Goal: Task Accomplishment & Management: Manage account settings

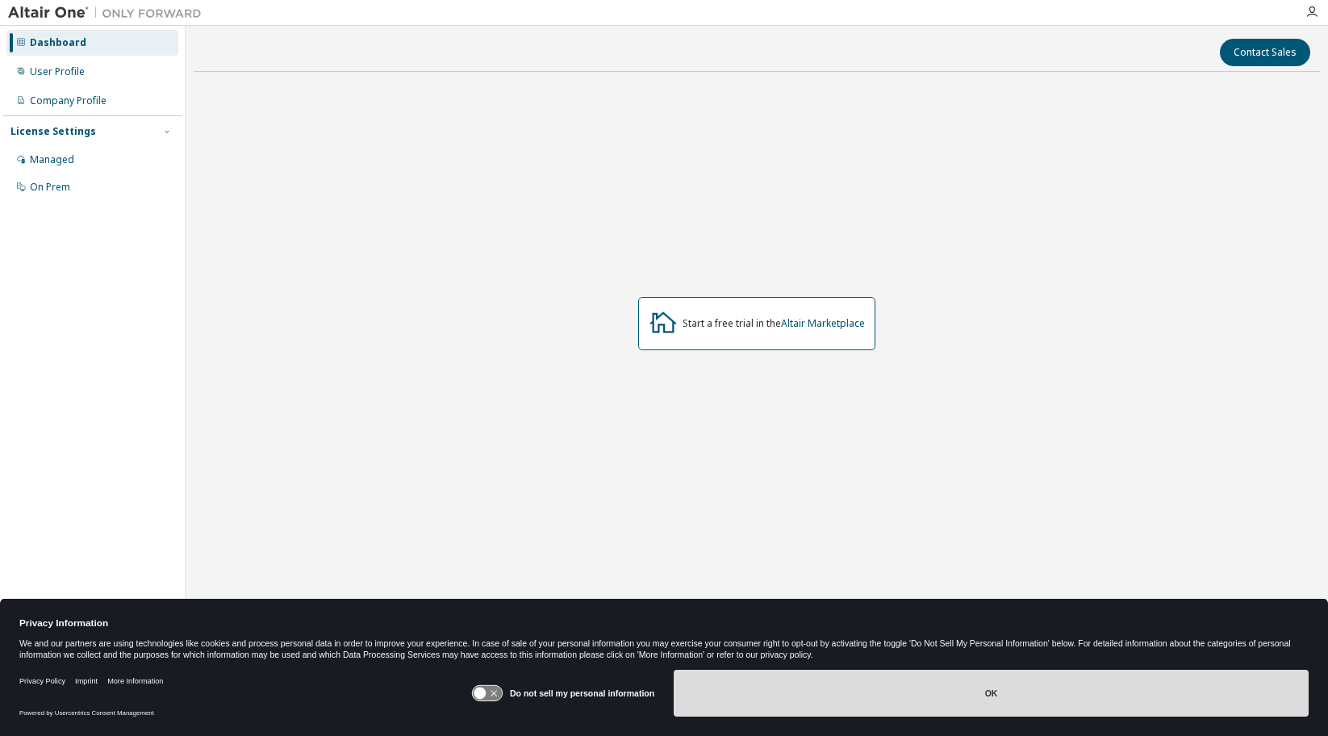
click at [967, 698] on button "OK" at bounding box center [991, 693] width 635 height 47
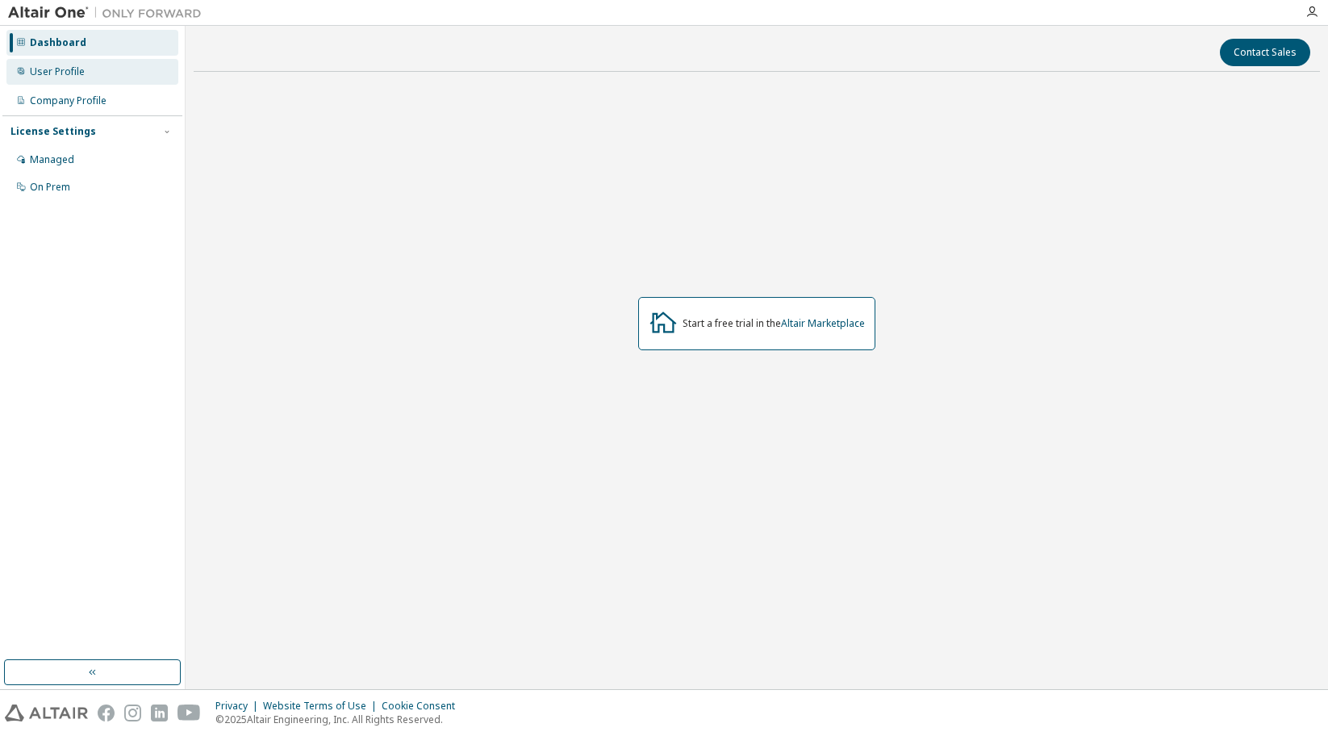
click at [84, 73] on div "User Profile" at bounding box center [92, 72] width 172 height 26
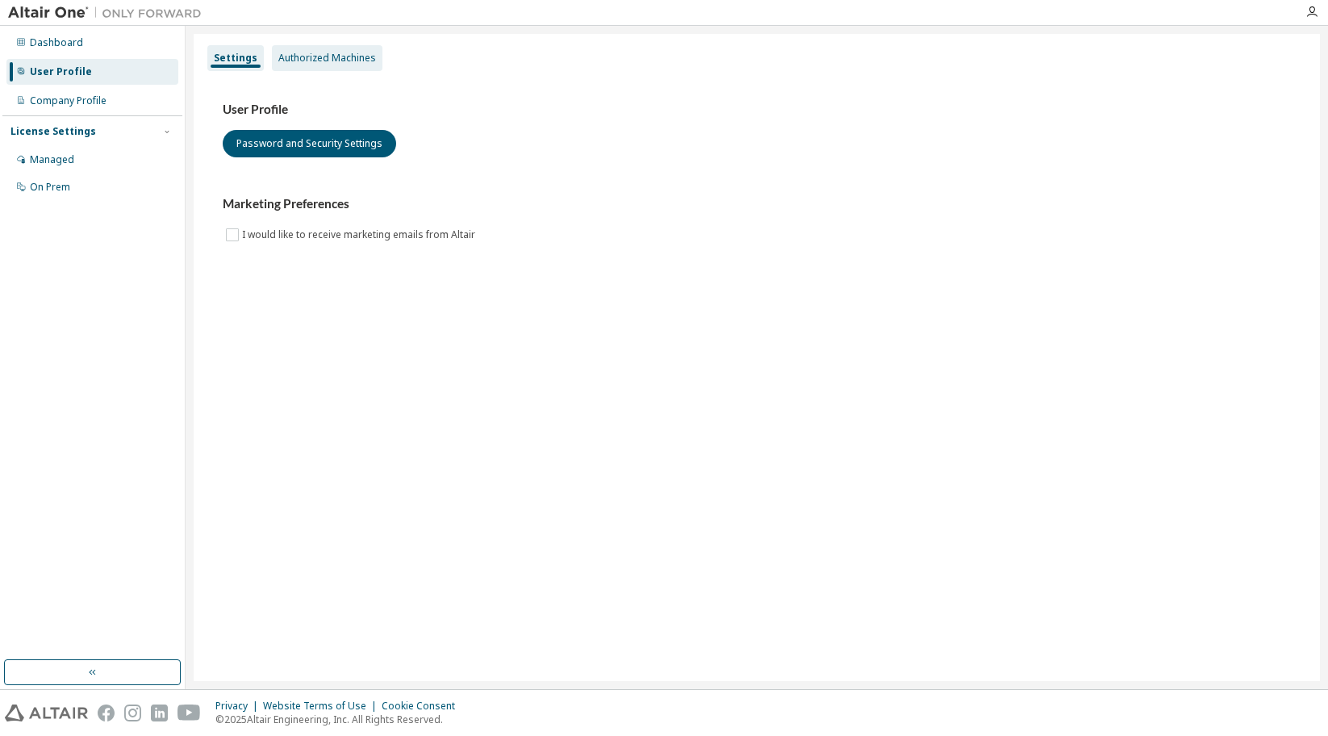
click at [334, 58] on div "Authorized Machines" at bounding box center [327, 58] width 98 height 13
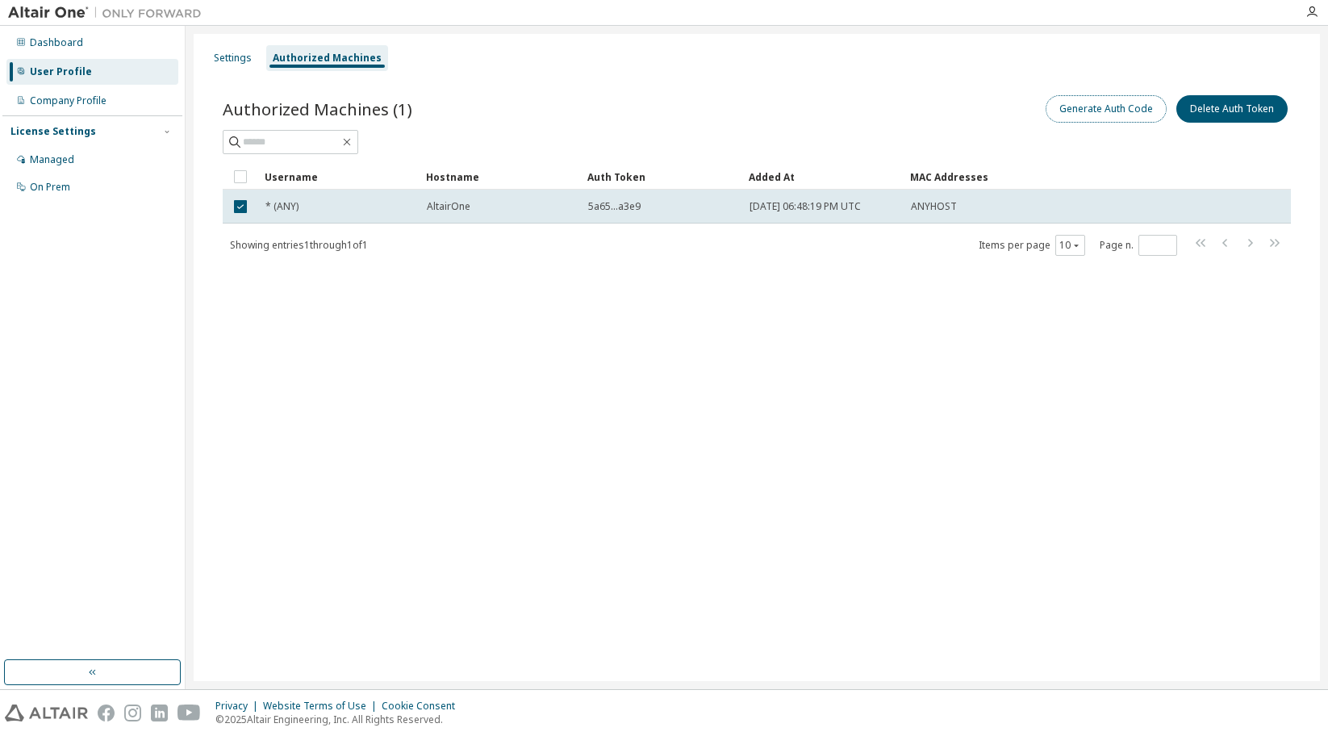
click at [1115, 113] on button "Generate Auth Code" at bounding box center [1106, 108] width 121 height 27
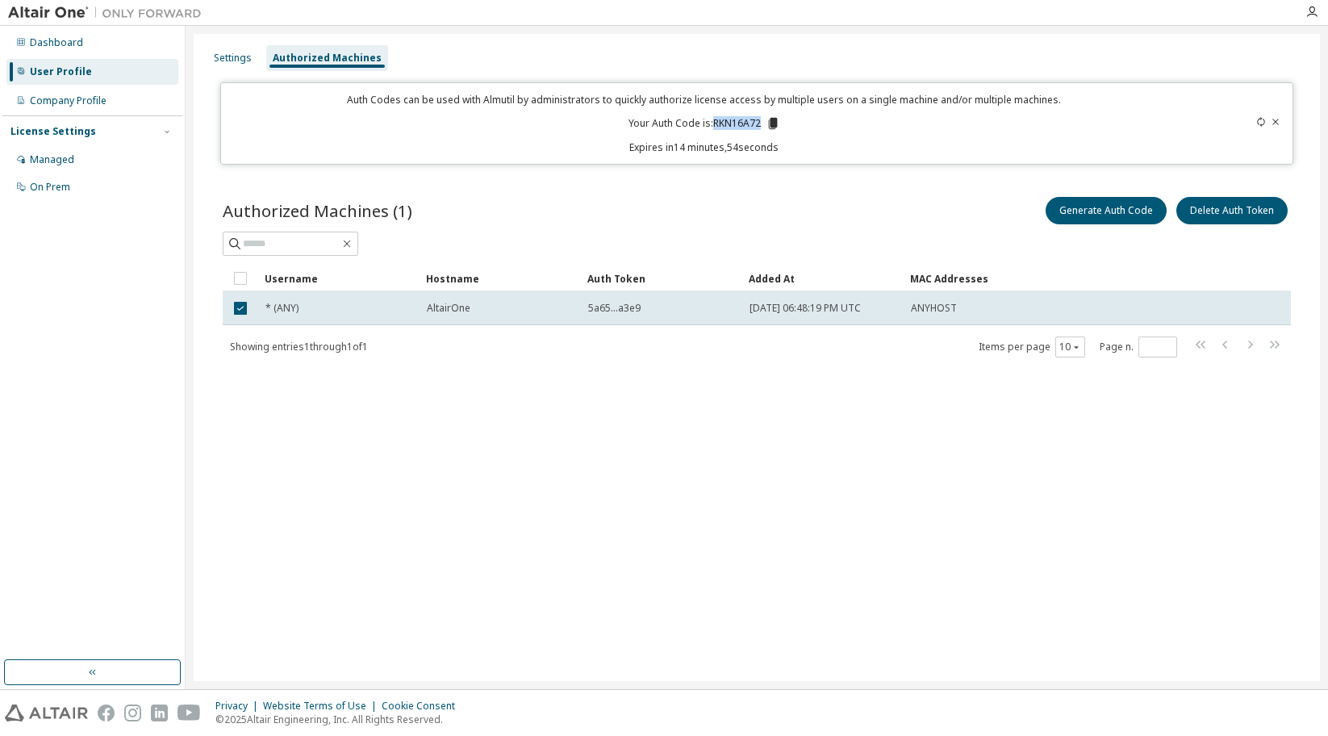
drag, startPoint x: 713, startPoint y: 121, endPoint x: 761, endPoint y: 123, distance: 47.7
click at [761, 123] on p "Your Auth Code is: RKN16A72" at bounding box center [705, 123] width 152 height 15
copy p "RKN16A72"
drag, startPoint x: 715, startPoint y: 123, endPoint x: 759, endPoint y: 124, distance: 44.4
click at [759, 124] on p "Your Auth Code is: RKN16A72" at bounding box center [705, 123] width 152 height 15
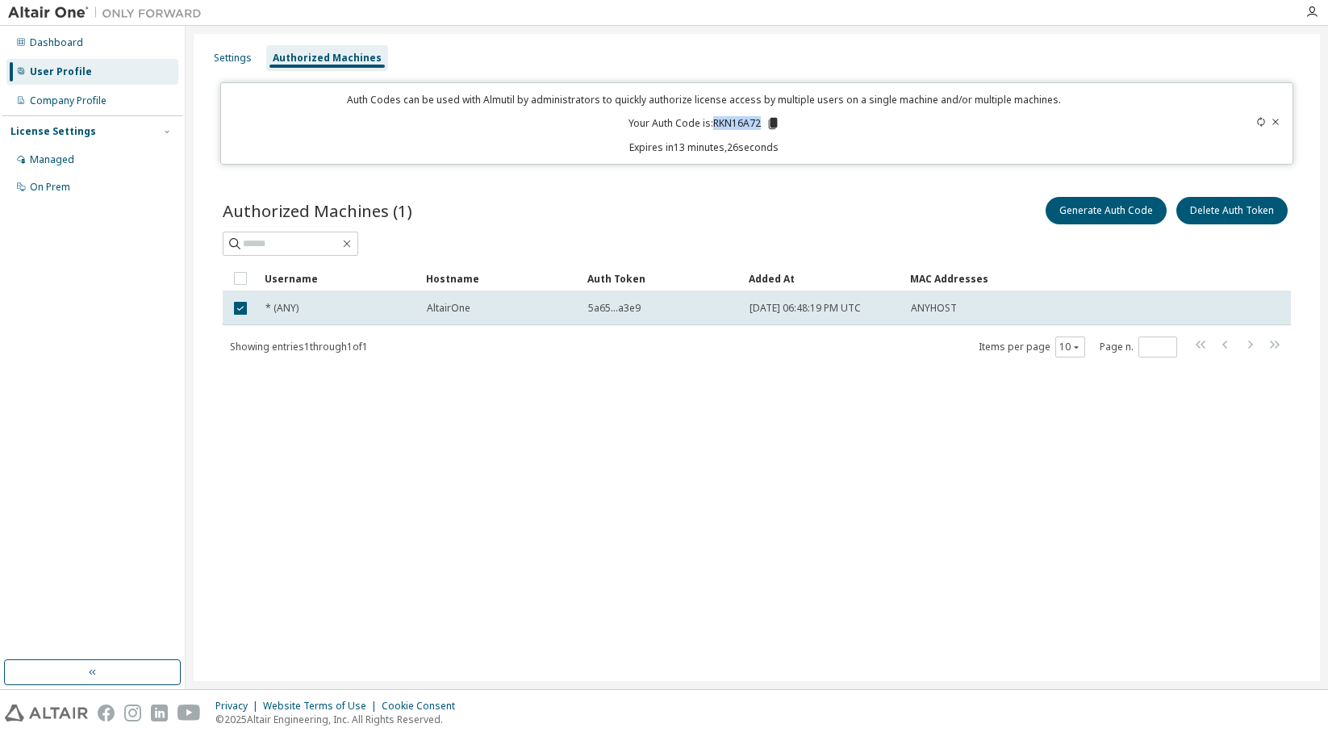
copy p "RKN16A72"
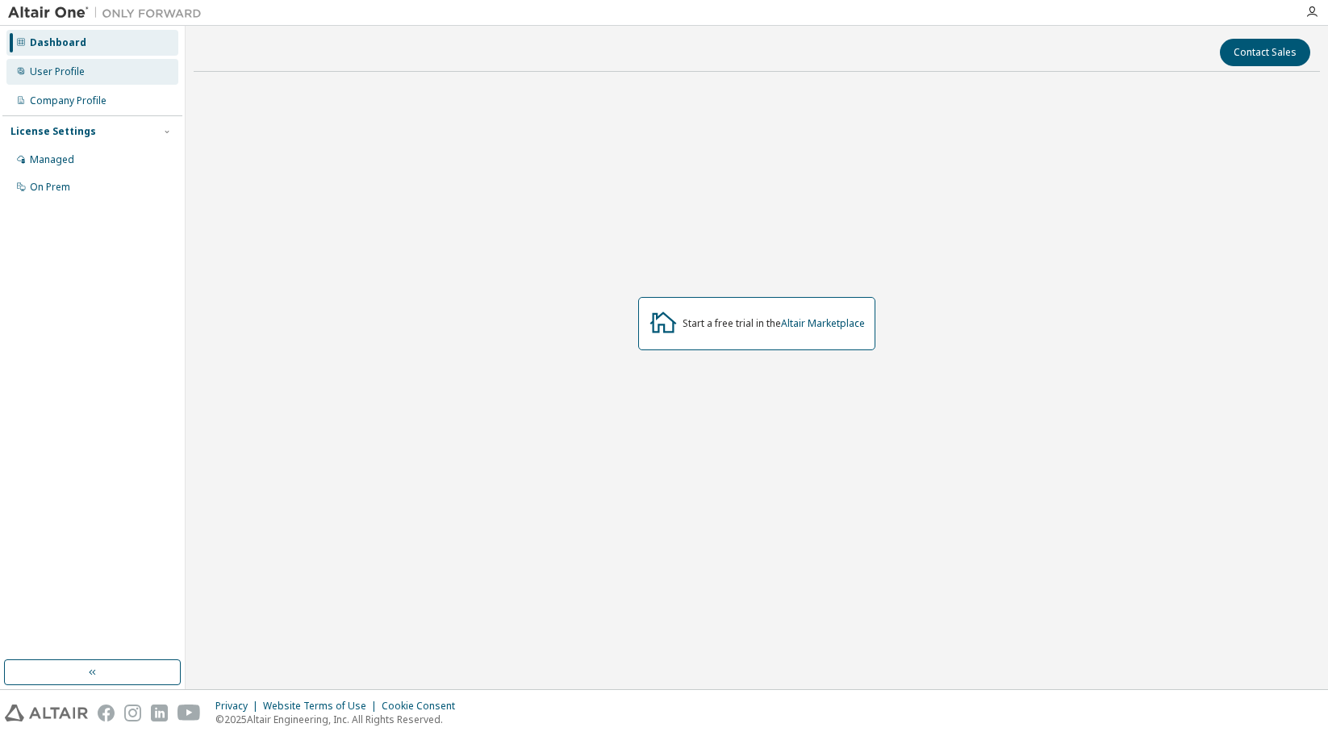
click at [70, 76] on div "User Profile" at bounding box center [57, 71] width 55 height 13
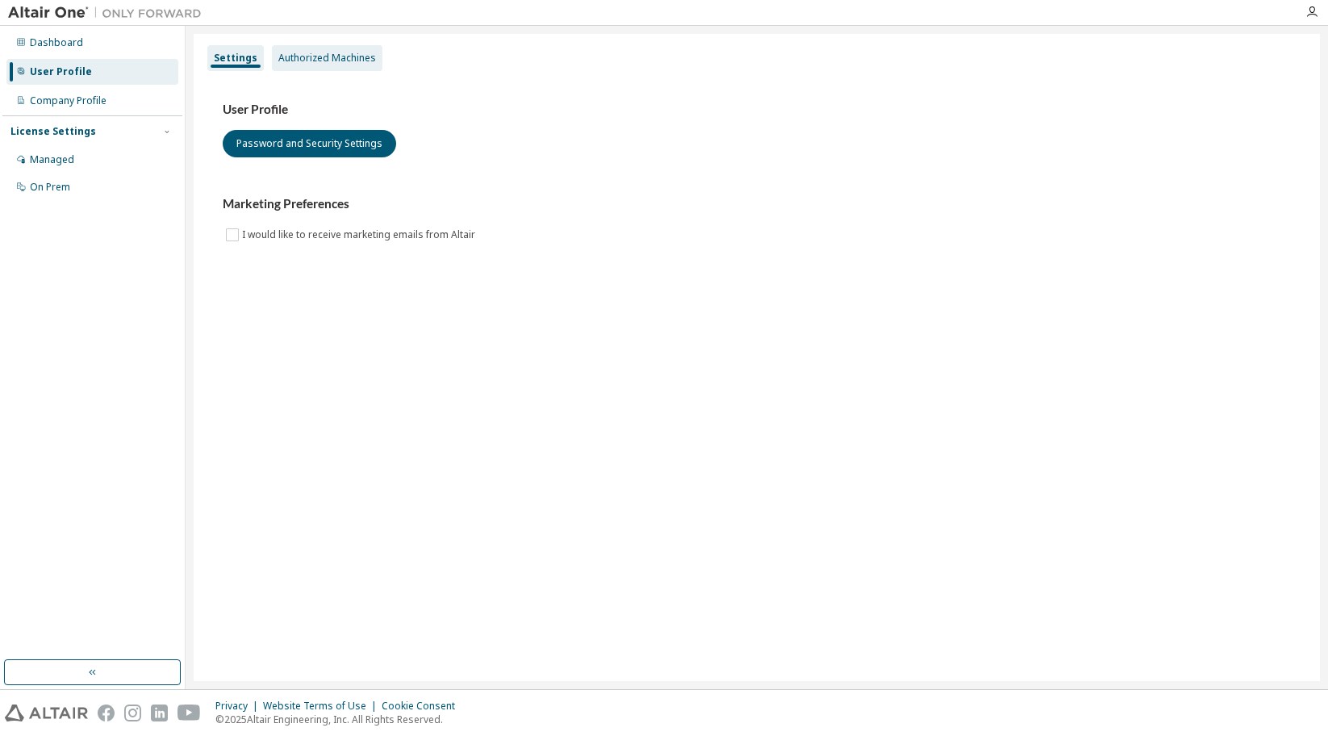
click at [336, 57] on div "Authorized Machines" at bounding box center [327, 58] width 98 height 13
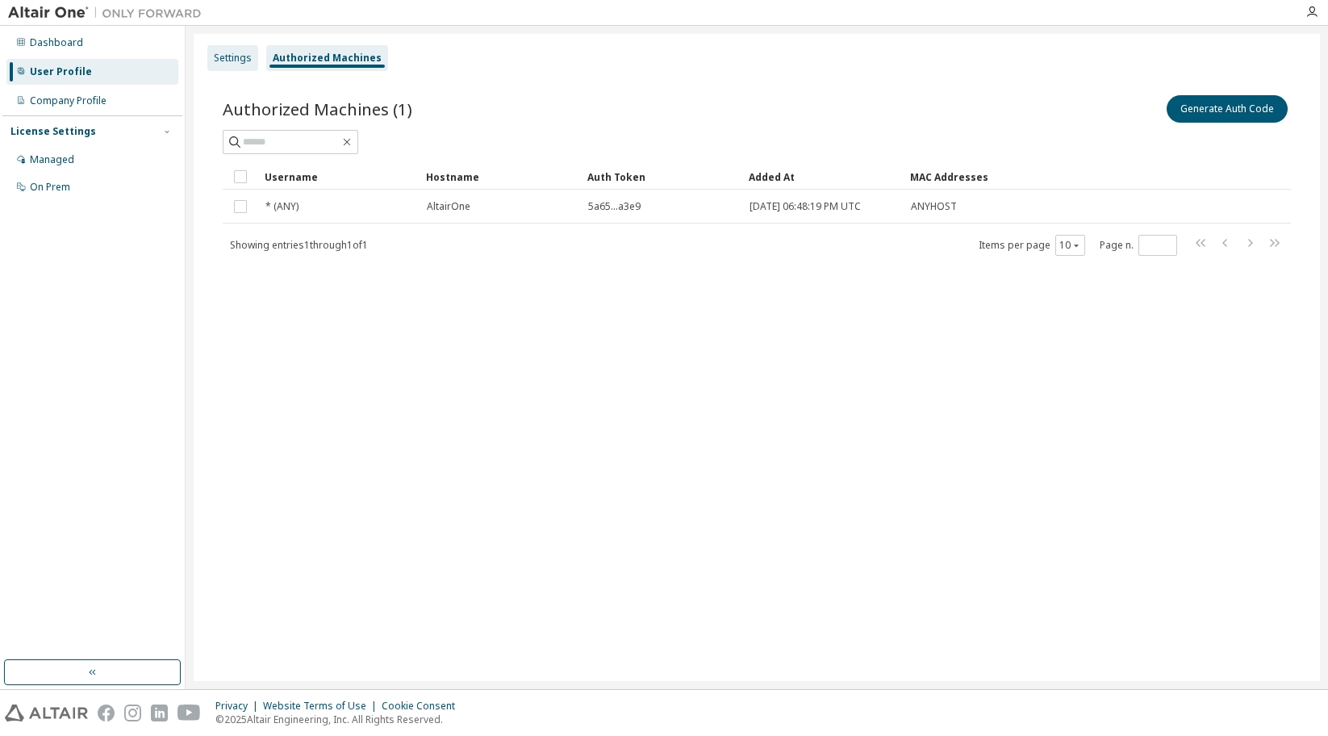
click at [238, 58] on div "Settings" at bounding box center [233, 58] width 38 height 13
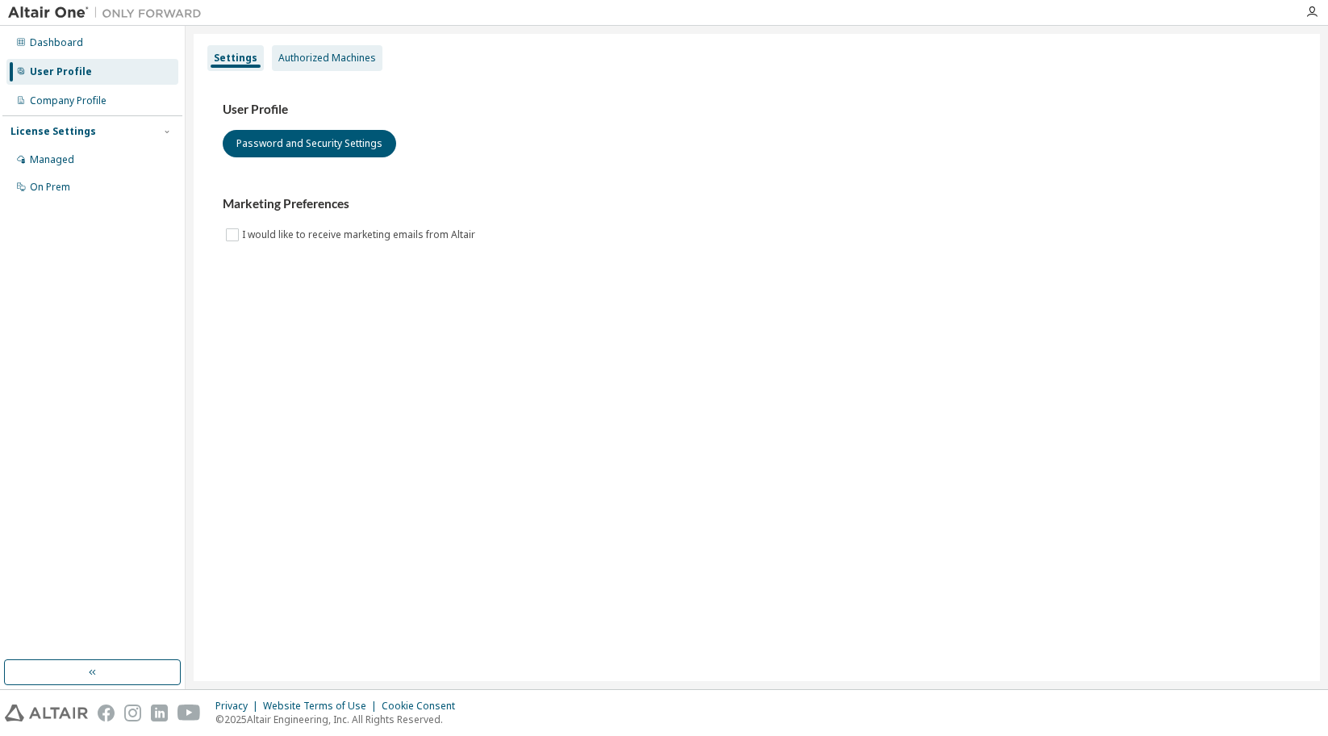
click at [315, 65] on div "Authorized Machines" at bounding box center [327, 58] width 111 height 26
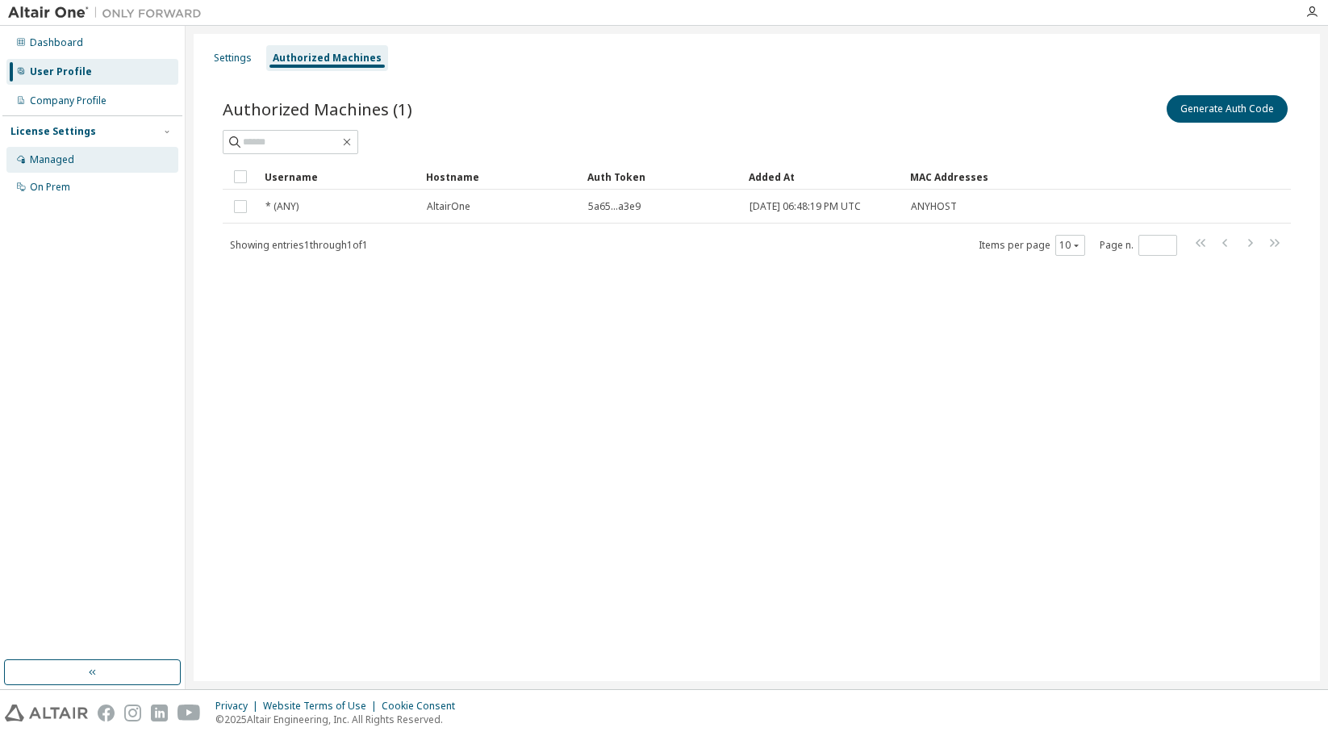
click at [73, 162] on div "Managed" at bounding box center [92, 160] width 172 height 26
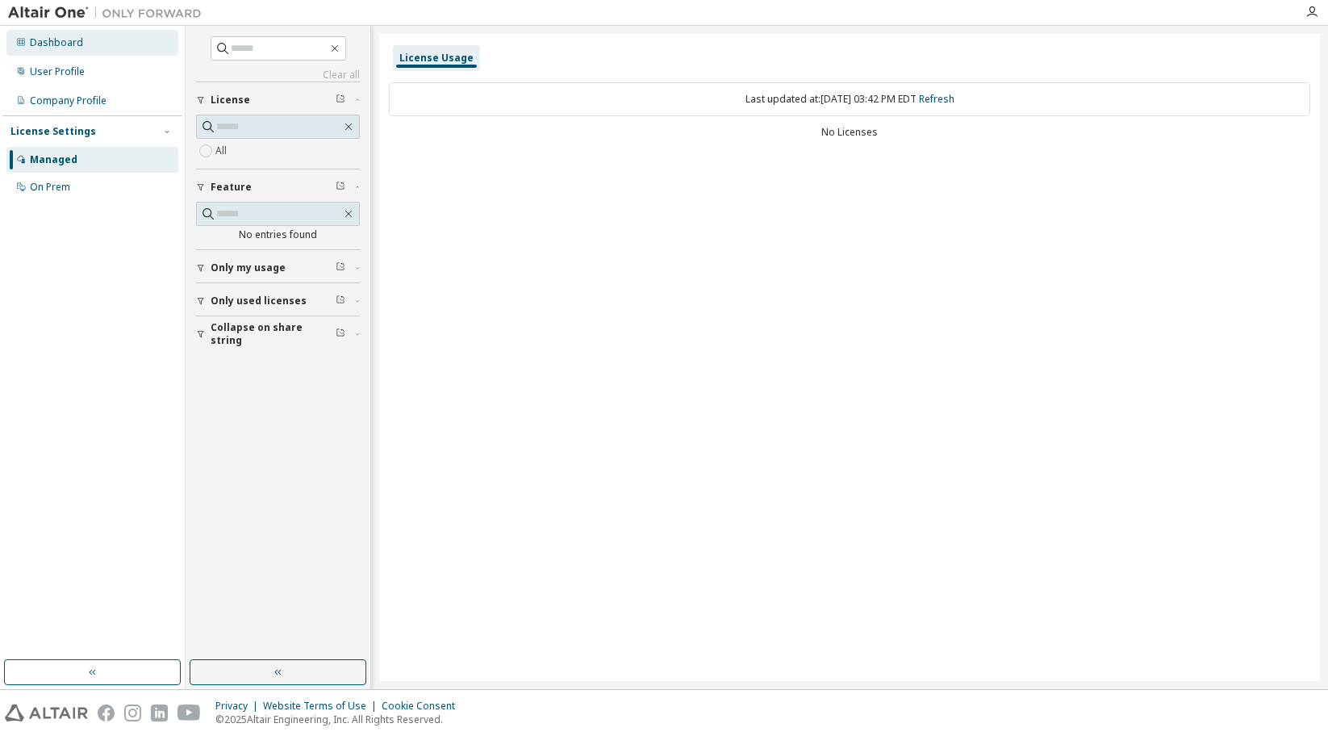
click at [72, 44] on div "Dashboard" at bounding box center [56, 42] width 53 height 13
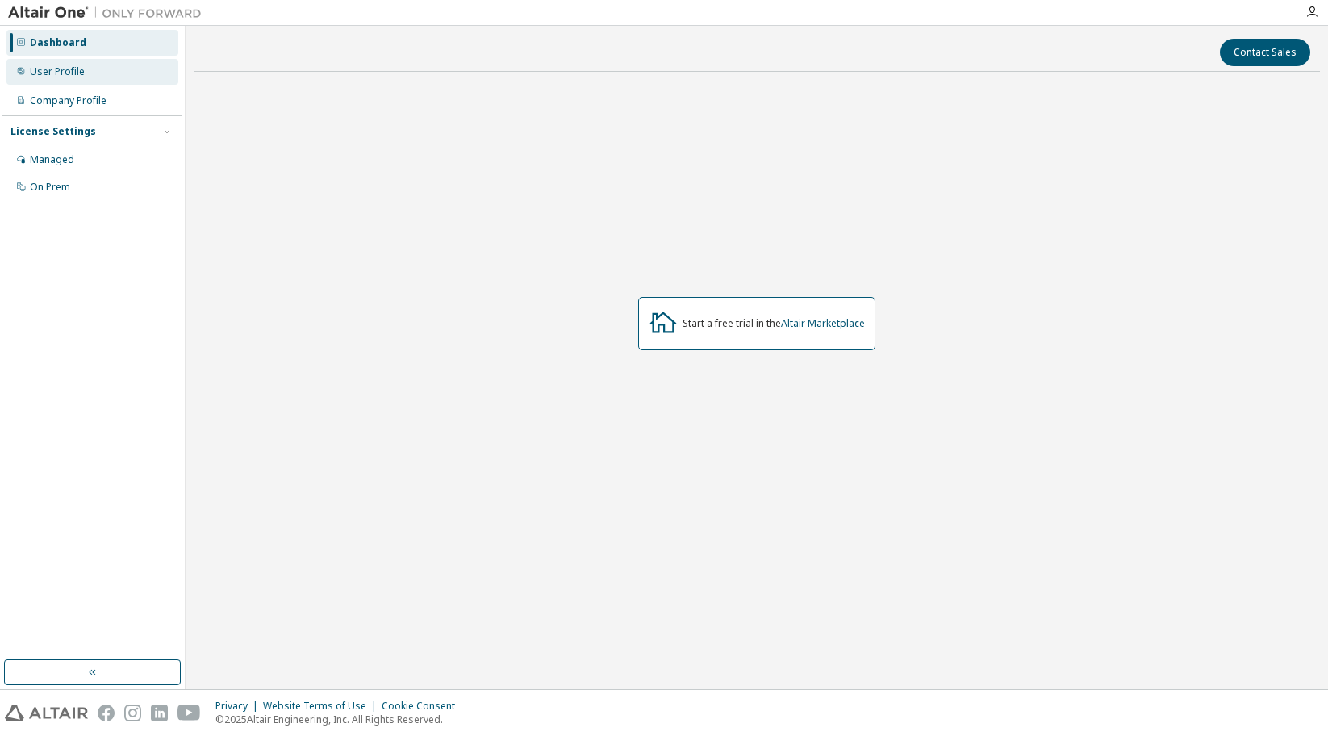
click at [69, 71] on div "User Profile" at bounding box center [57, 71] width 55 height 13
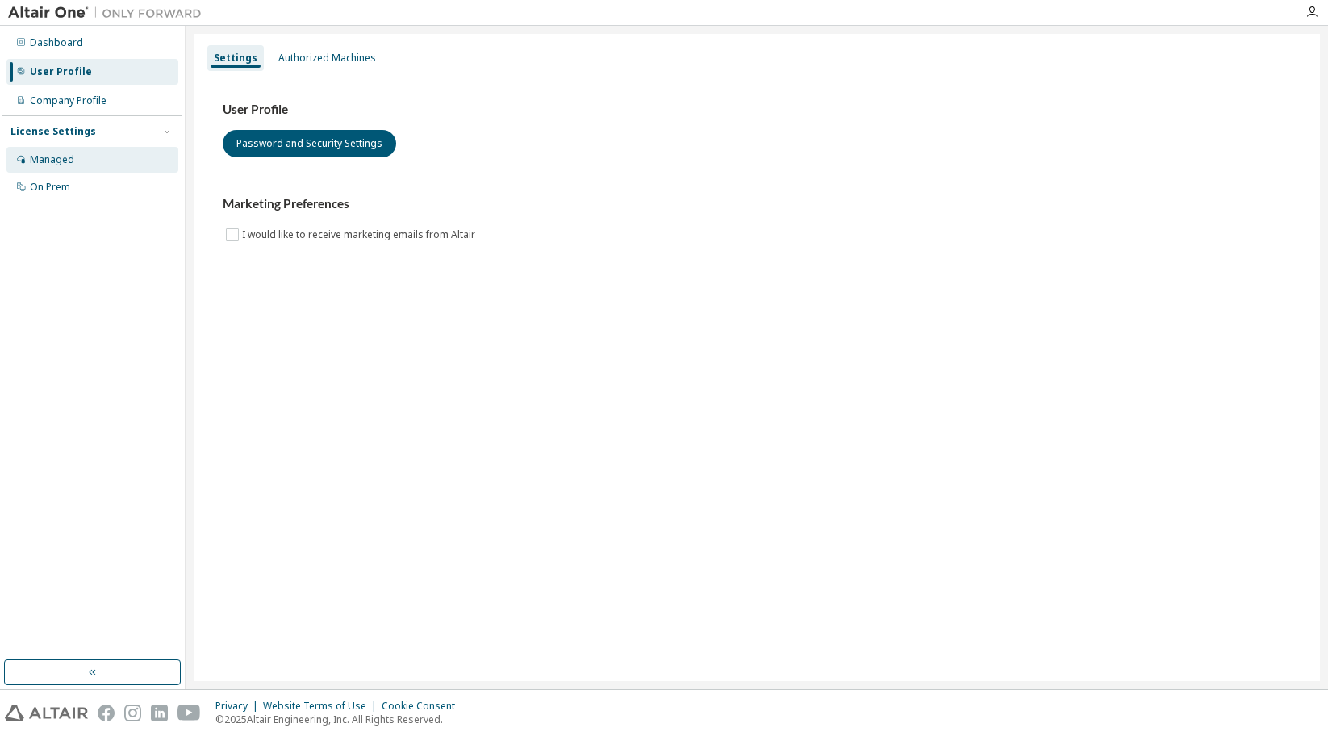
click at [74, 158] on div "Managed" at bounding box center [92, 160] width 172 height 26
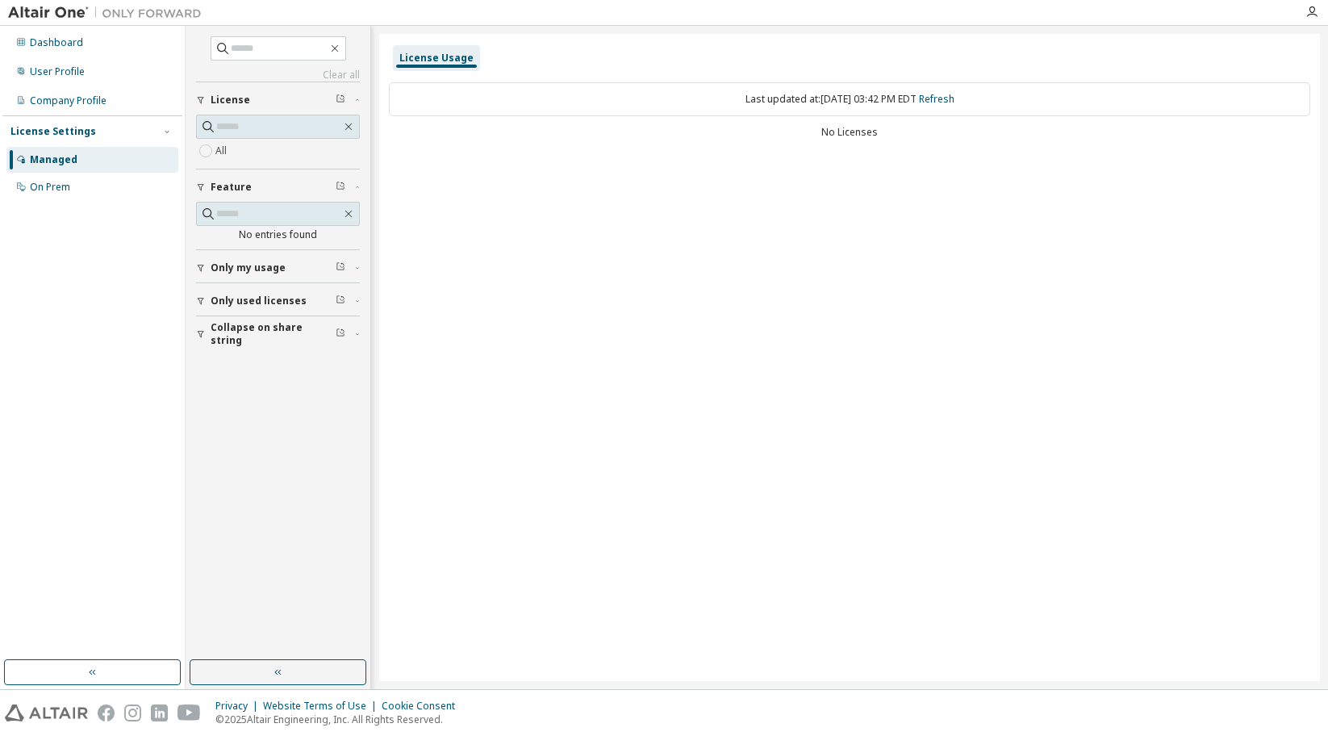
click at [241, 156] on div "All" at bounding box center [278, 150] width 164 height 19
click at [223, 147] on label "All" at bounding box center [222, 150] width 15 height 19
click at [94, 187] on div "On Prem" at bounding box center [92, 187] width 172 height 26
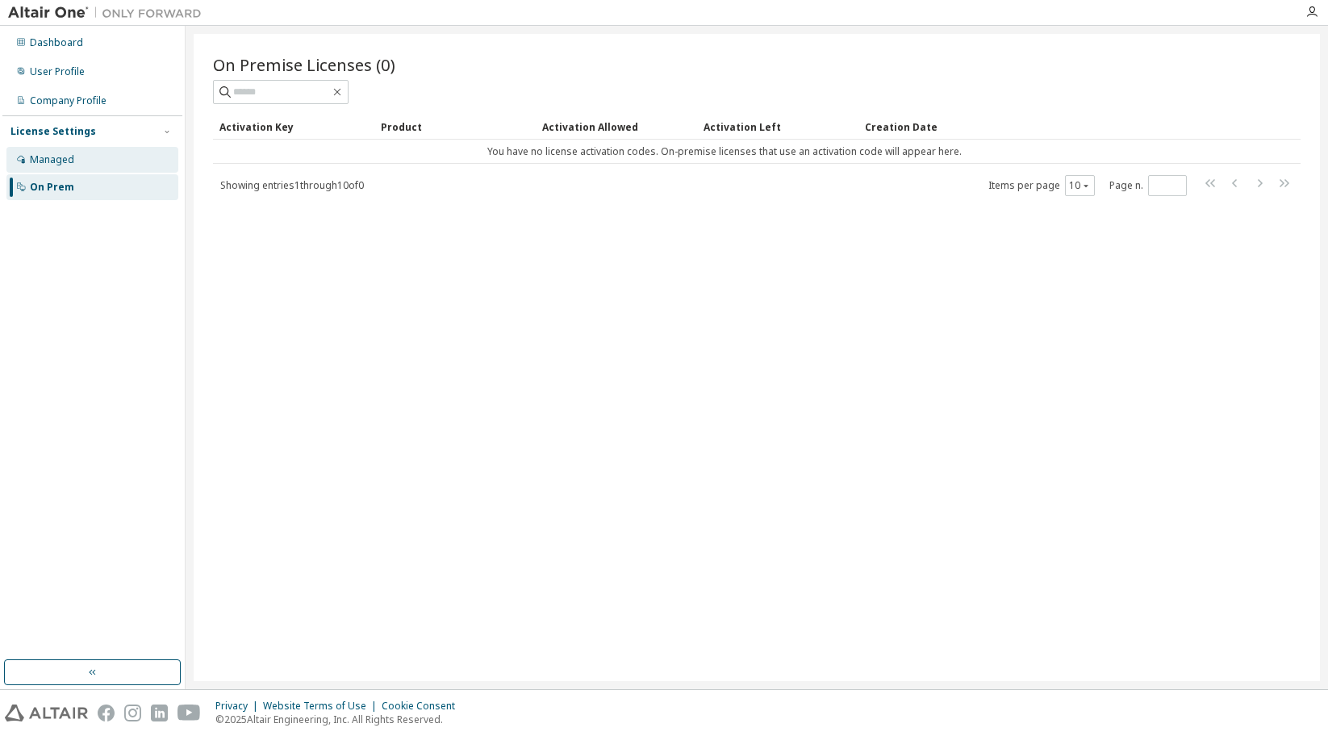
click at [87, 162] on div "Managed" at bounding box center [92, 160] width 172 height 26
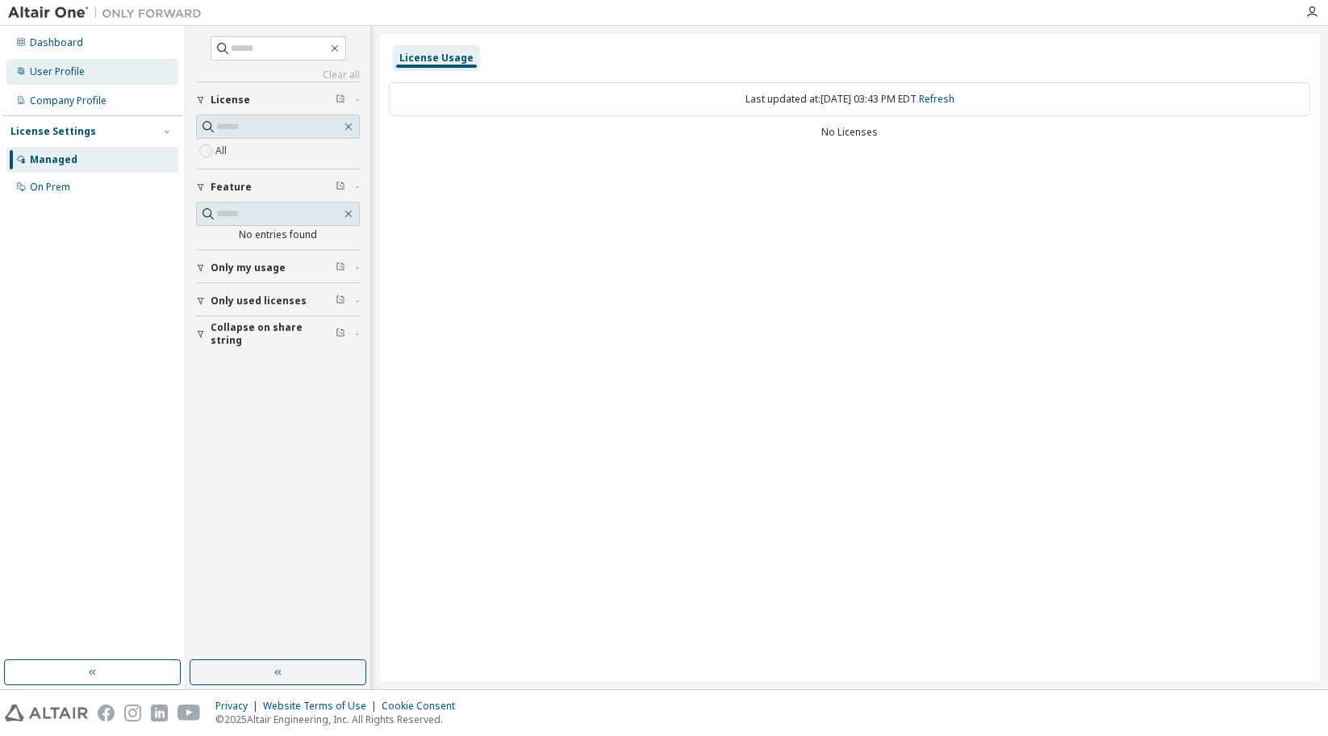
click at [83, 78] on div "User Profile" at bounding box center [92, 72] width 172 height 26
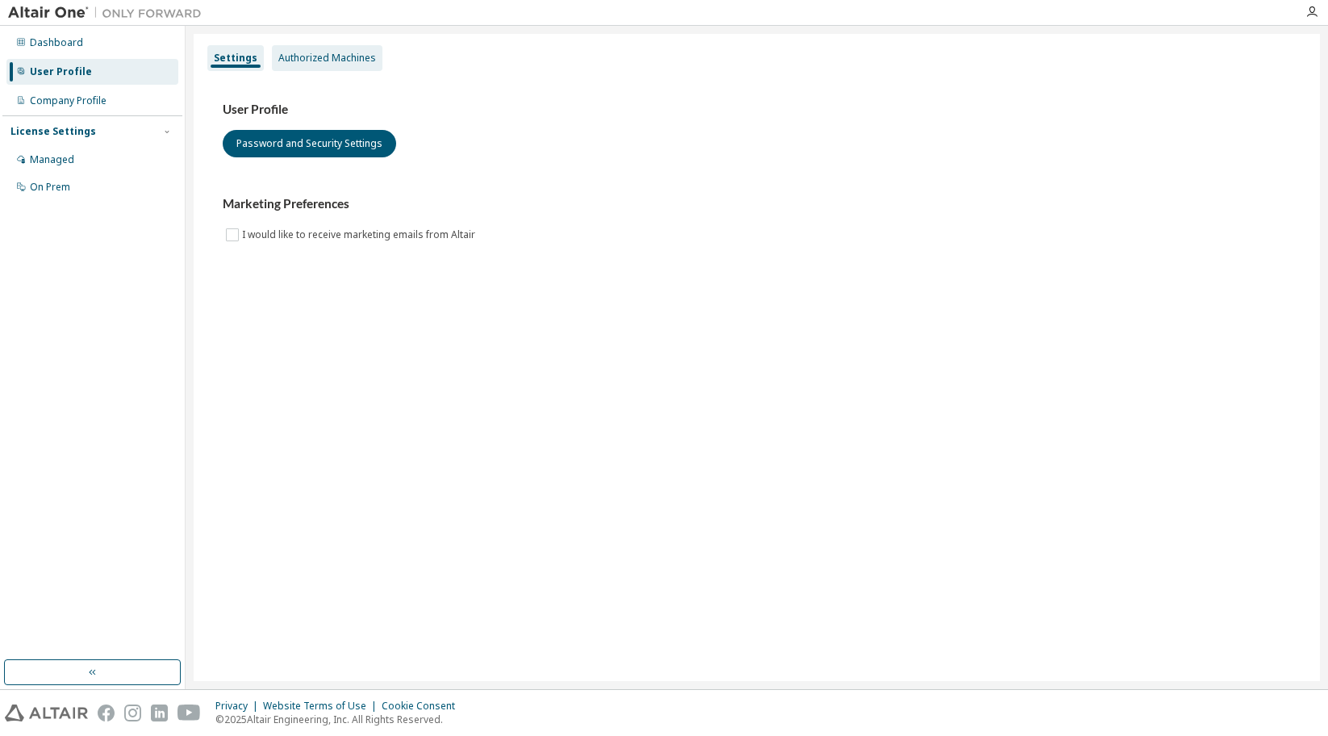
click at [317, 68] on div "Authorized Machines" at bounding box center [327, 58] width 111 height 26
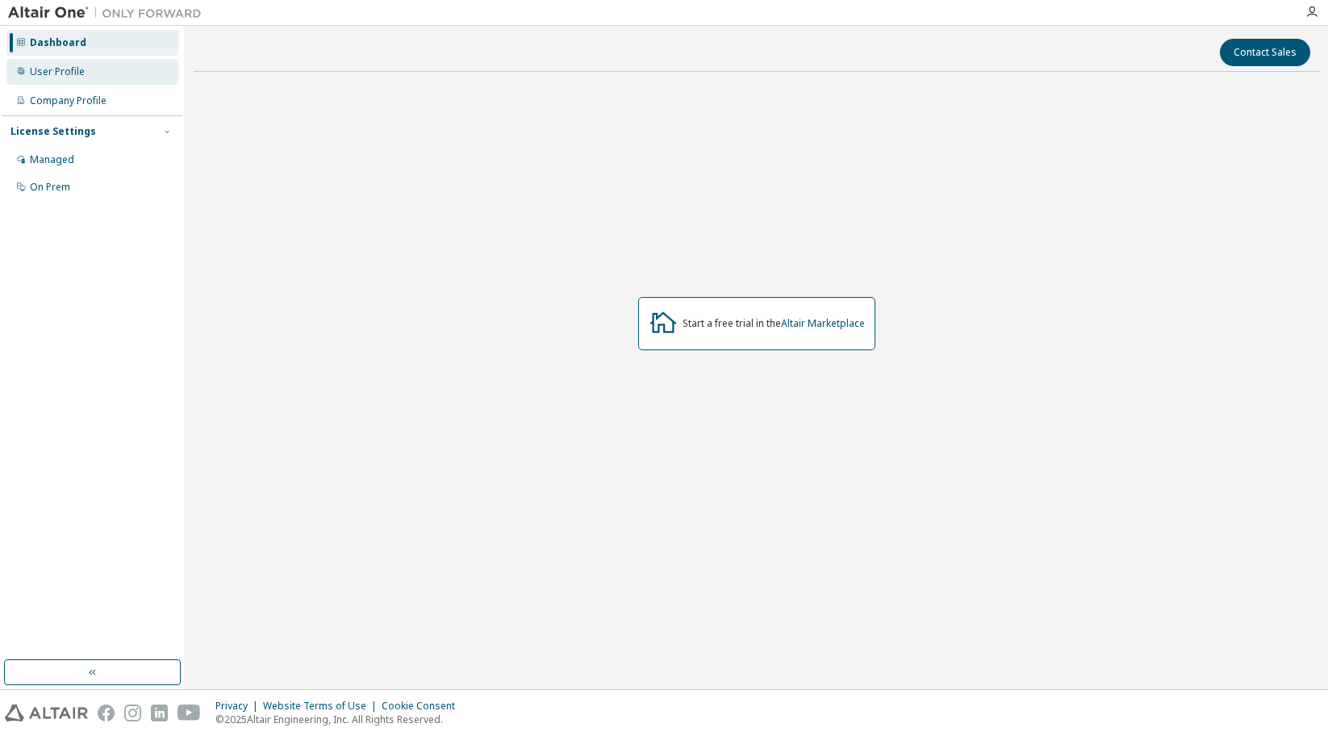
click at [86, 75] on div "User Profile" at bounding box center [92, 72] width 172 height 26
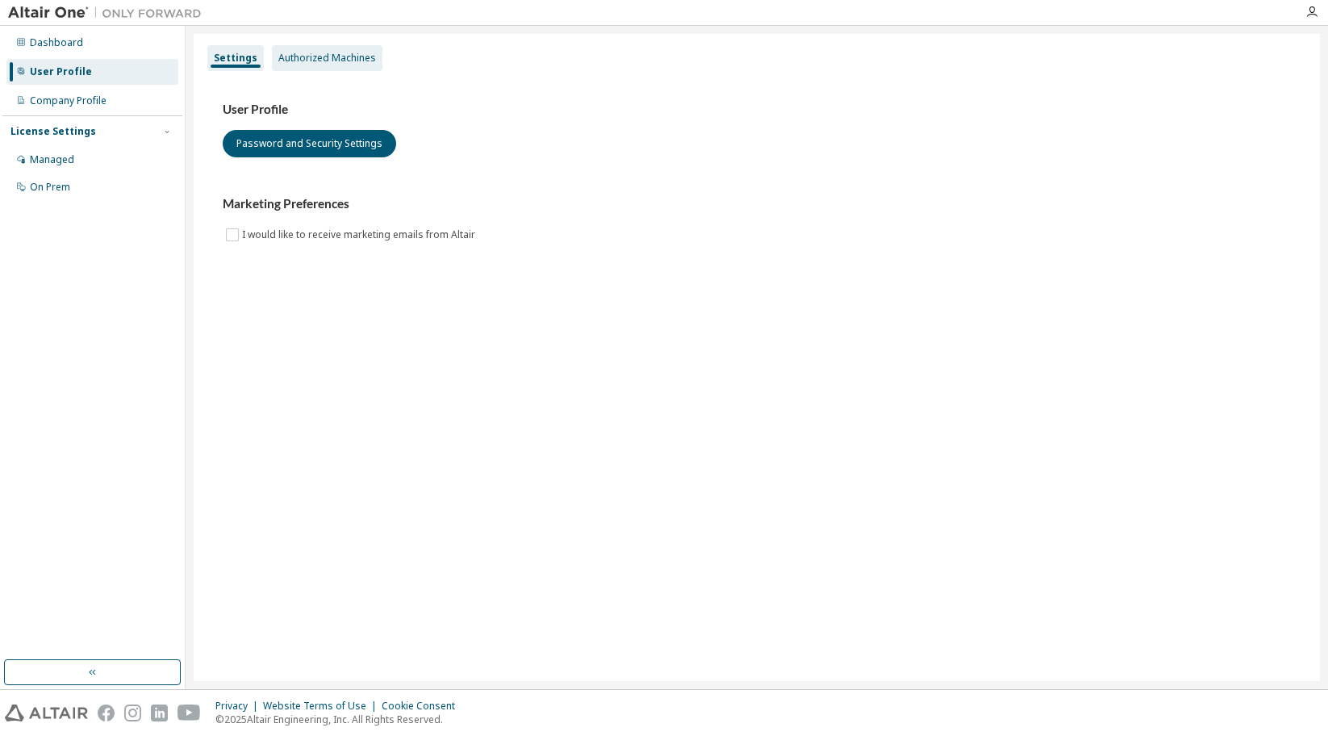
click at [324, 56] on div "Authorized Machines" at bounding box center [327, 58] width 98 height 13
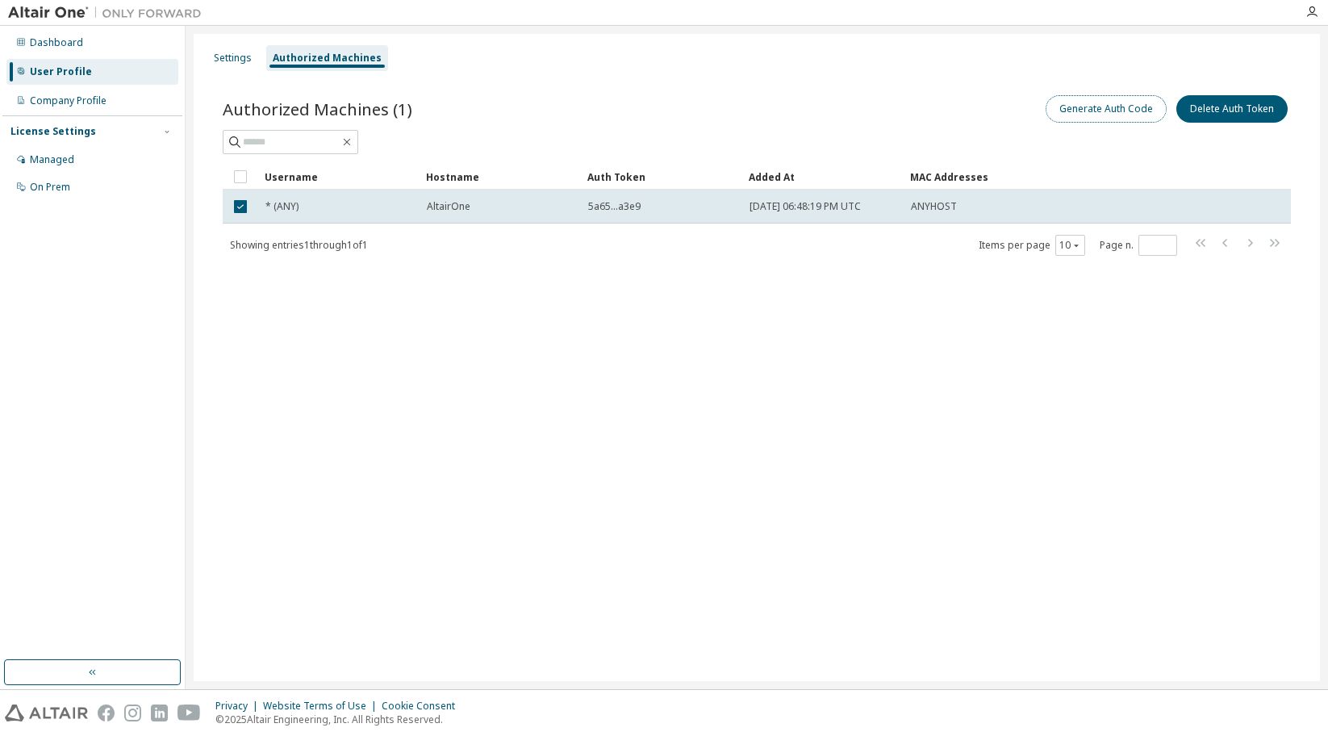
click at [1121, 108] on button "Generate Auth Code" at bounding box center [1106, 108] width 121 height 27
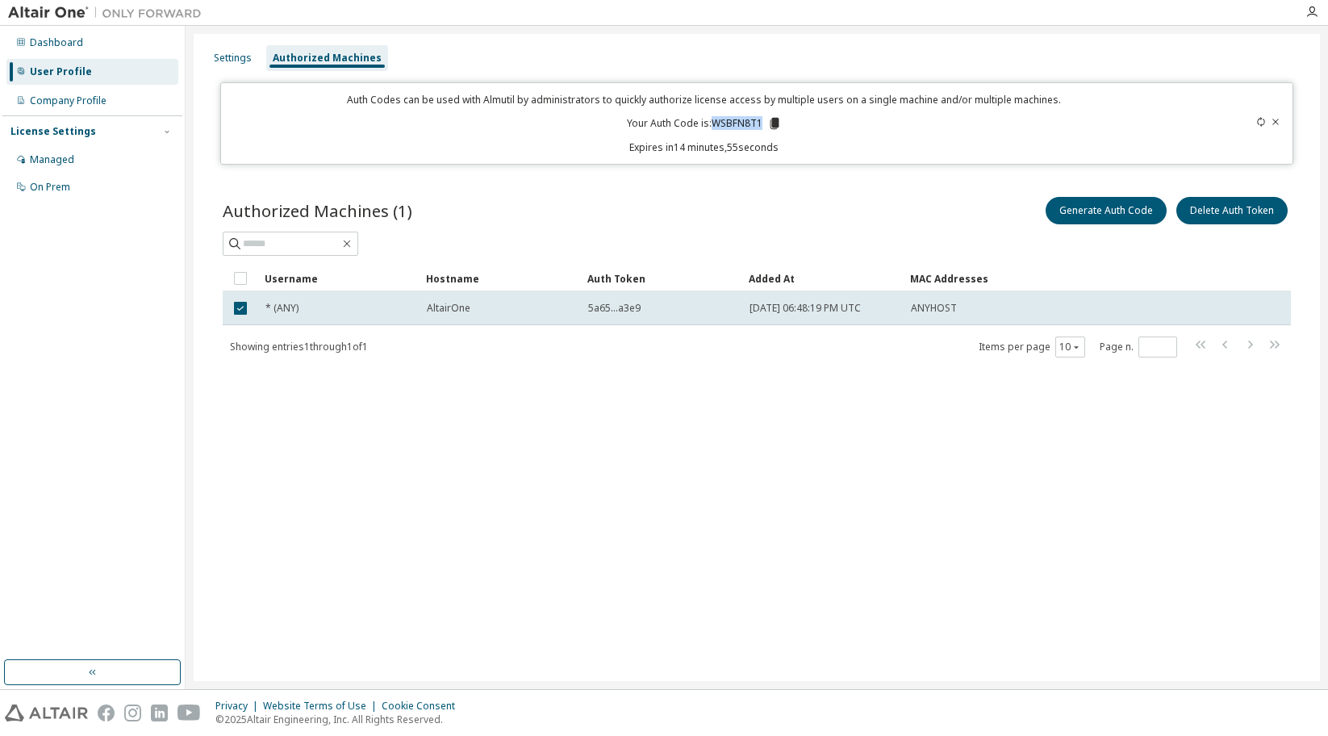
drag, startPoint x: 716, startPoint y: 119, endPoint x: 760, endPoint y: 119, distance: 44.4
click at [760, 119] on p "Your Auth Code is: WSBFN8T1" at bounding box center [704, 123] width 155 height 15
copy p "WSBFN8T1"
click at [739, 124] on p "Your Auth Code is: WSBFN8T1" at bounding box center [704, 123] width 155 height 15
